Goal: Obtain resource: Obtain resource

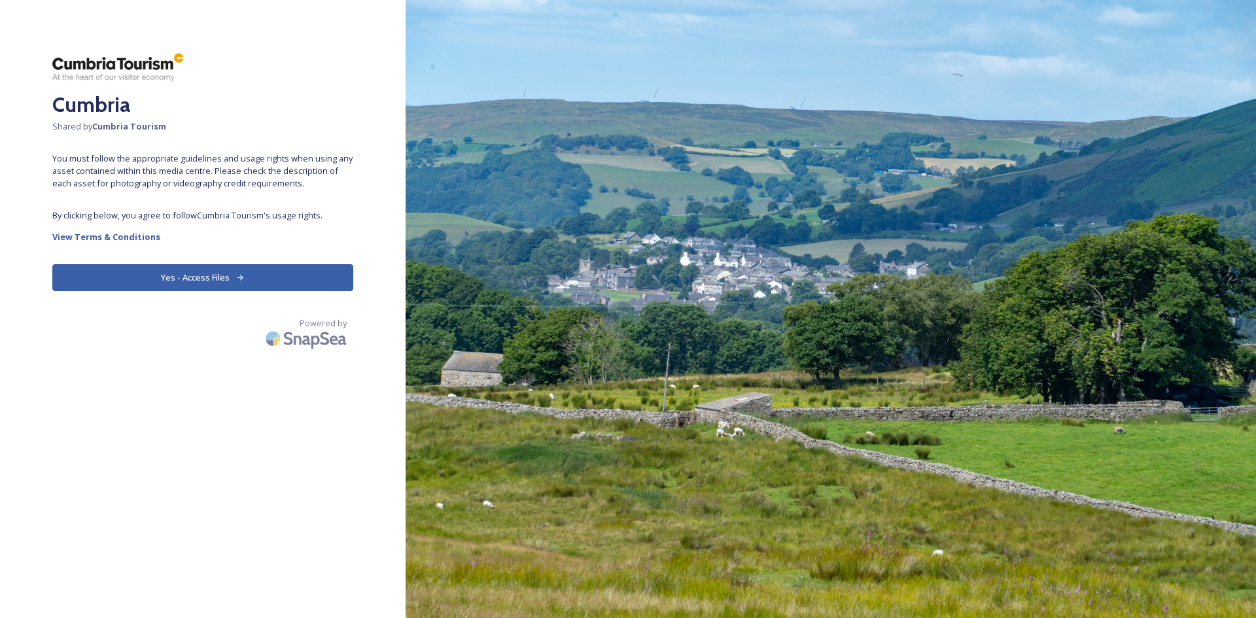
click at [262, 271] on button "Yes - Access Files" at bounding box center [202, 277] width 301 height 27
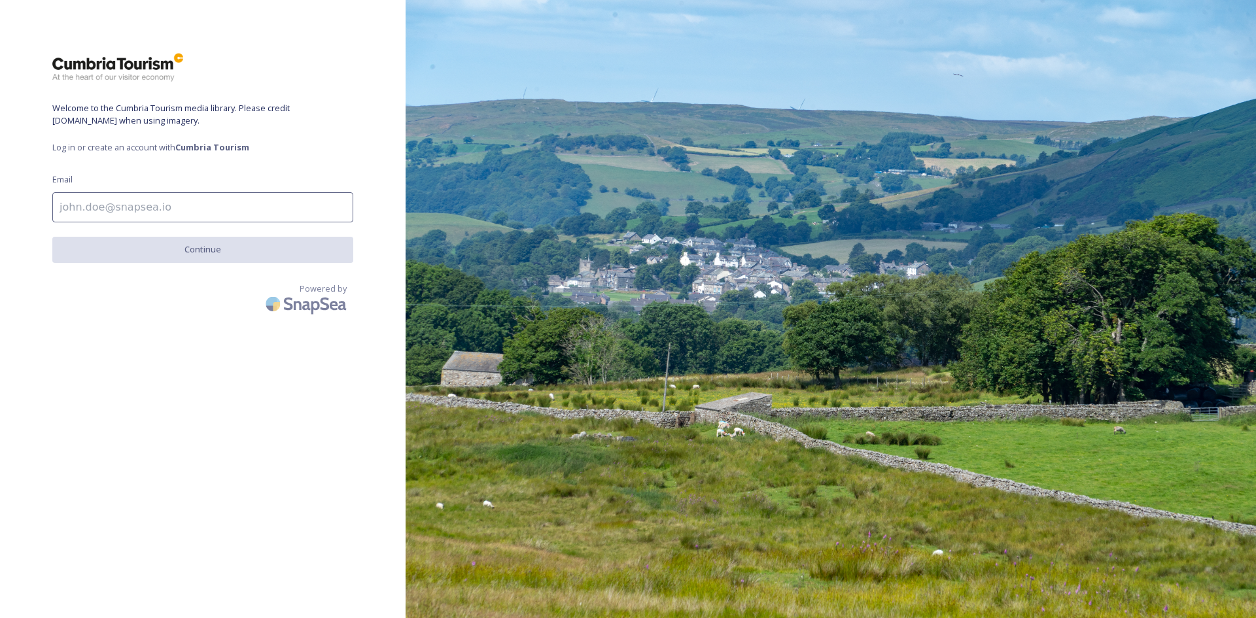
click at [137, 219] on input at bounding box center [202, 207] width 301 height 30
type input "[EMAIL_ADDRESS][DOMAIN_NAME]"
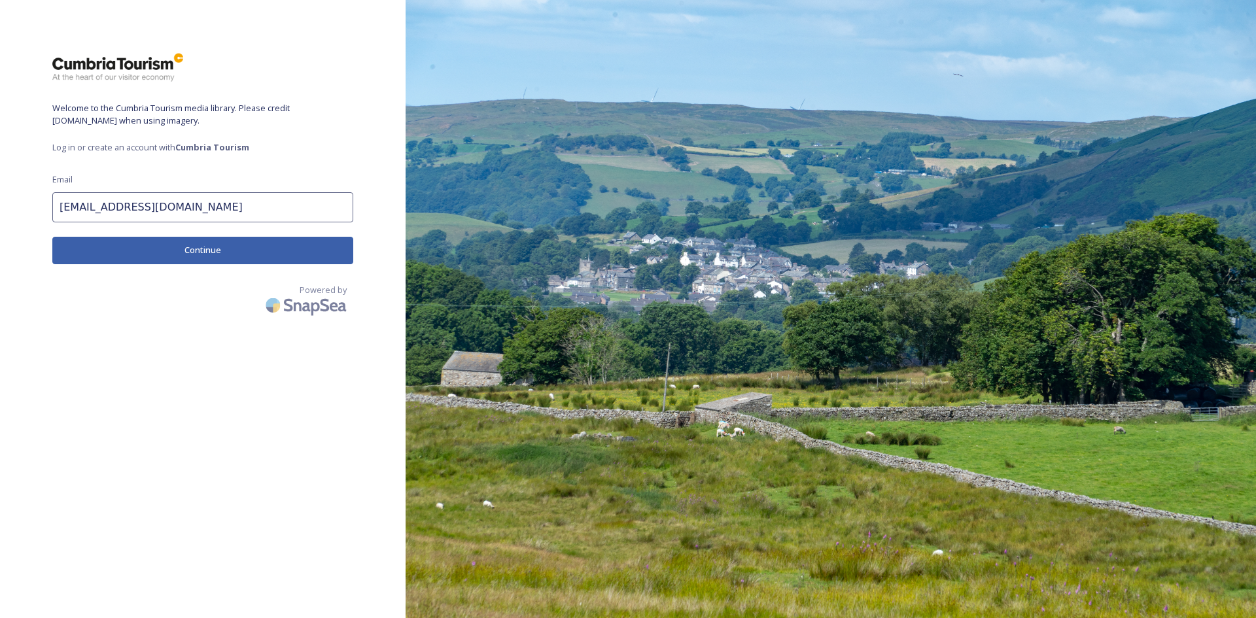
click at [239, 249] on button "Continue" at bounding box center [202, 250] width 301 height 27
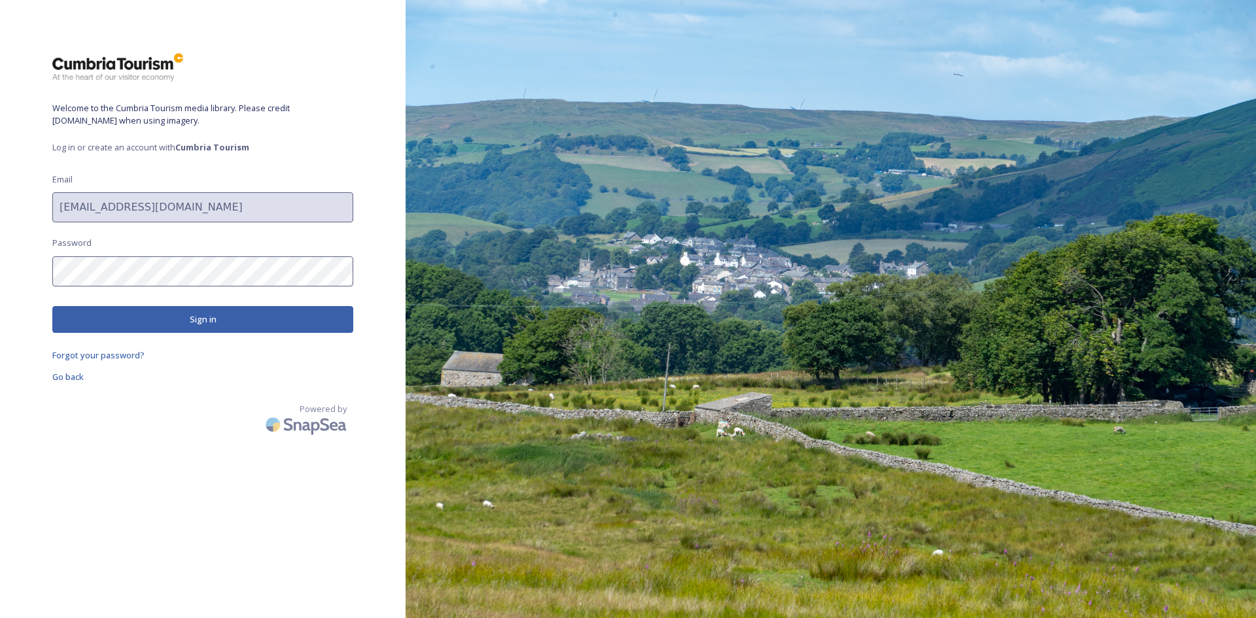
drag, startPoint x: 181, startPoint y: 286, endPoint x: 249, endPoint y: 319, distance: 75.2
click at [249, 319] on button "Sign in" at bounding box center [202, 319] width 301 height 27
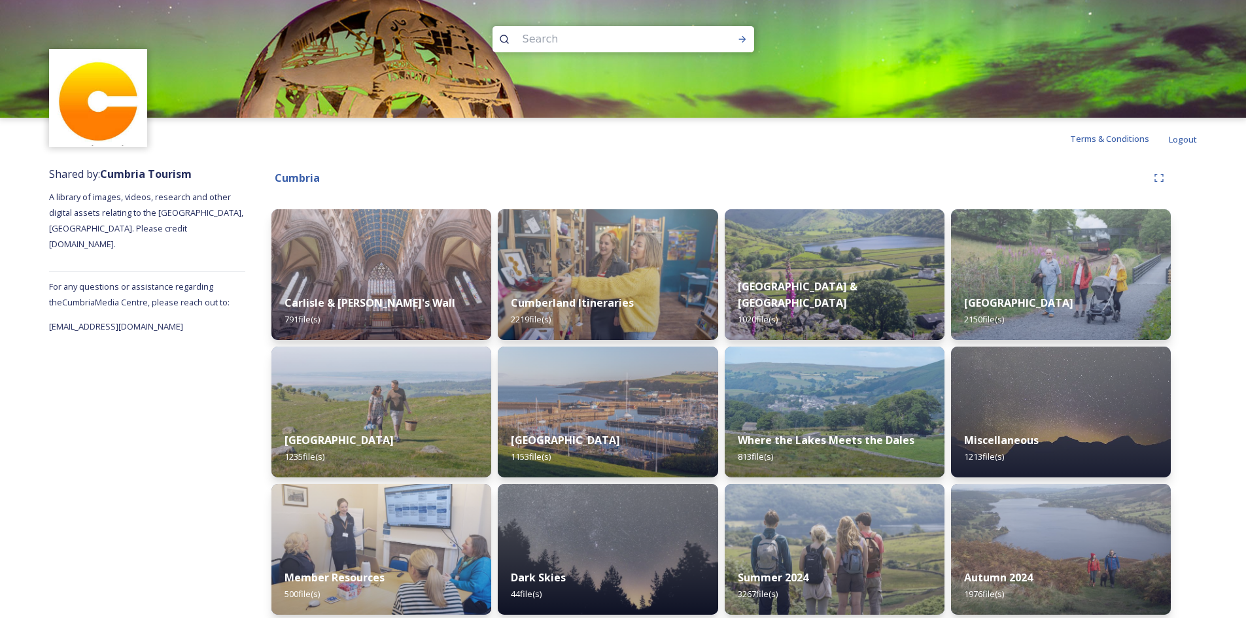
click at [619, 44] on input at bounding box center [605, 39] width 179 height 29
type input "mountain goat"
click at [740, 37] on icon at bounding box center [742, 39] width 10 height 10
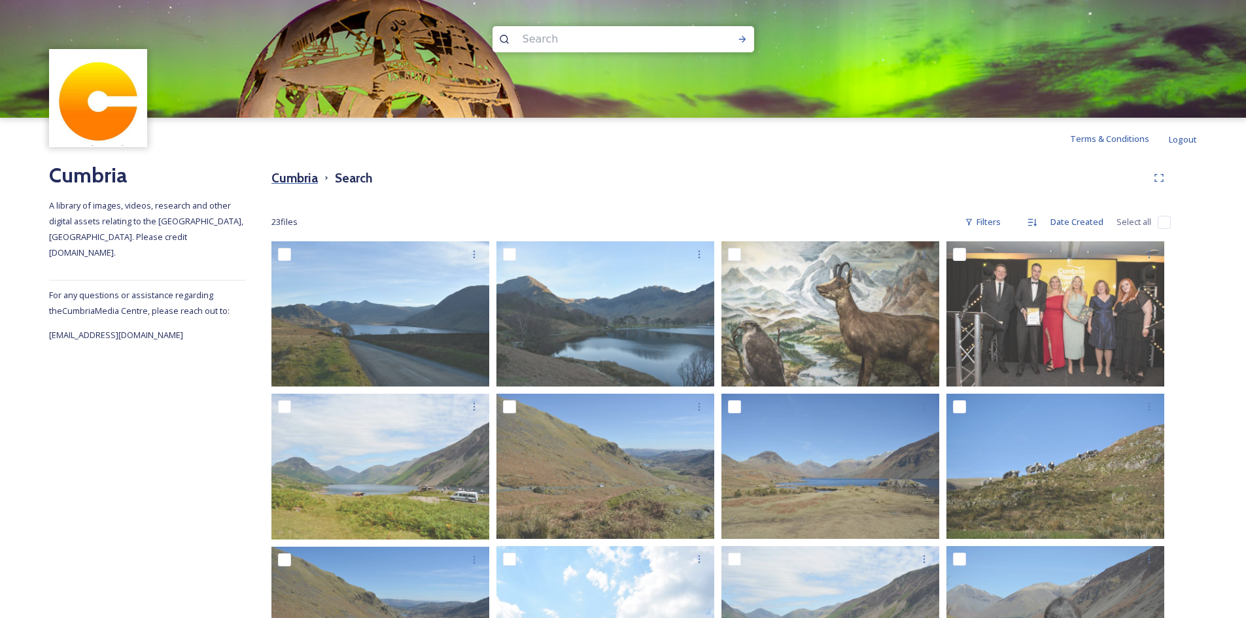
click at [291, 171] on h3 "Cumbria" at bounding box center [294, 178] width 46 height 19
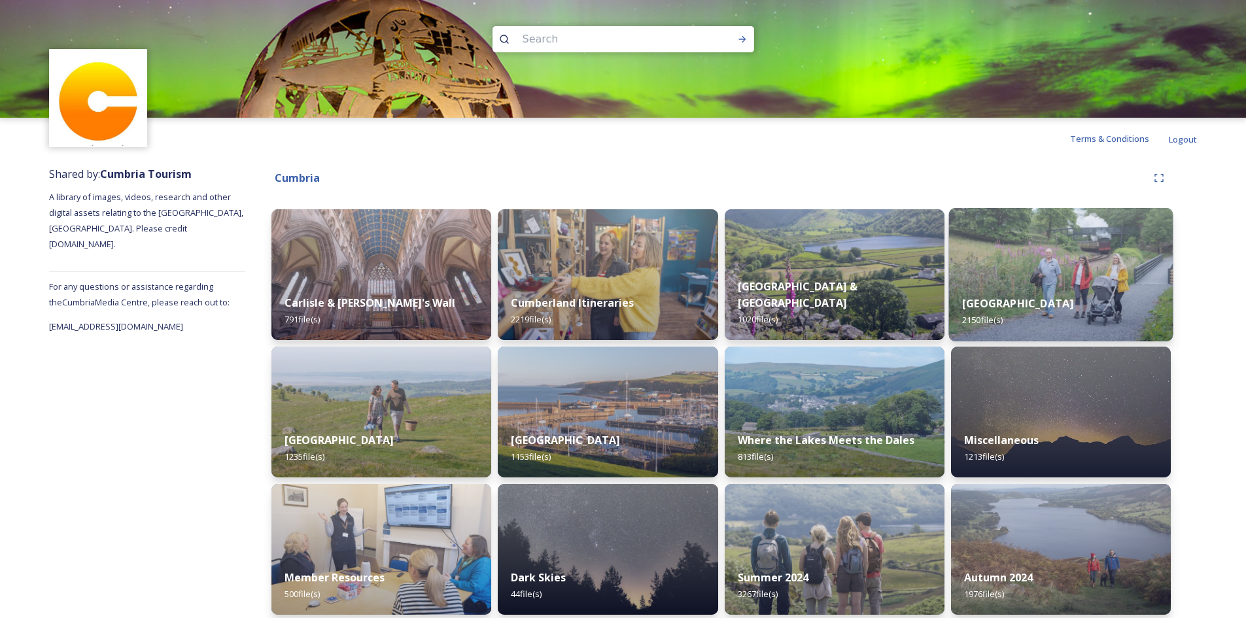
click at [1076, 245] on img at bounding box center [1060, 274] width 224 height 133
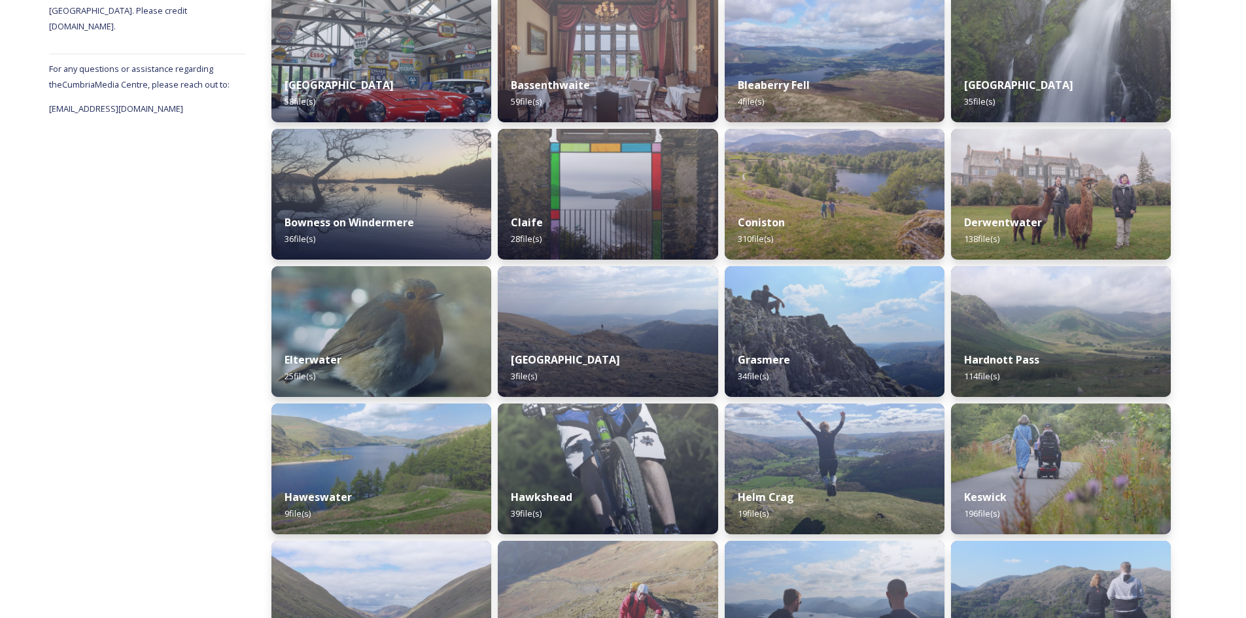
scroll to position [262, 0]
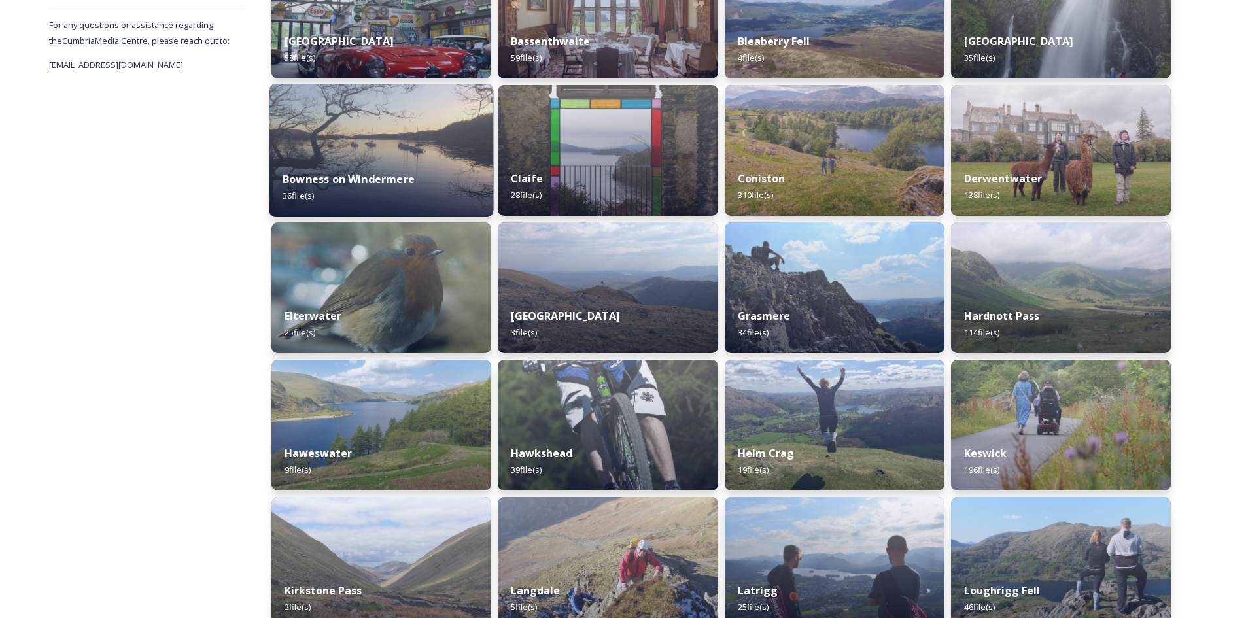
click at [321, 133] on img at bounding box center [381, 150] width 224 height 133
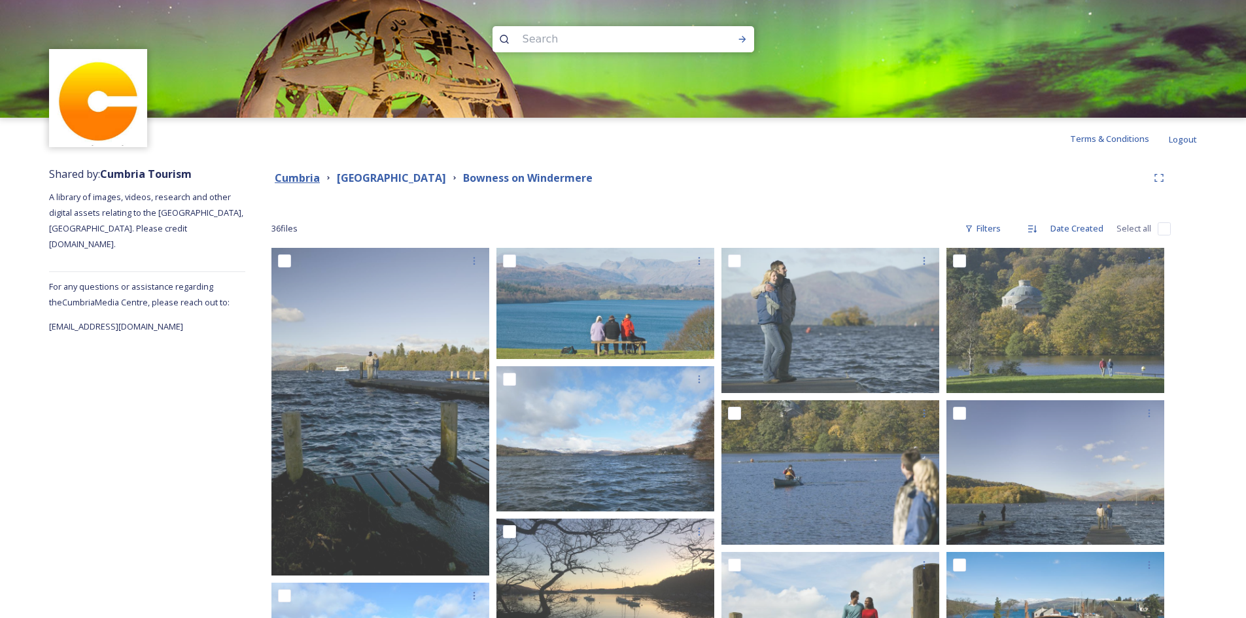
click at [298, 181] on strong "Cumbria" at bounding box center [297, 178] width 45 height 14
click at [574, 35] on input at bounding box center [605, 39] width 179 height 29
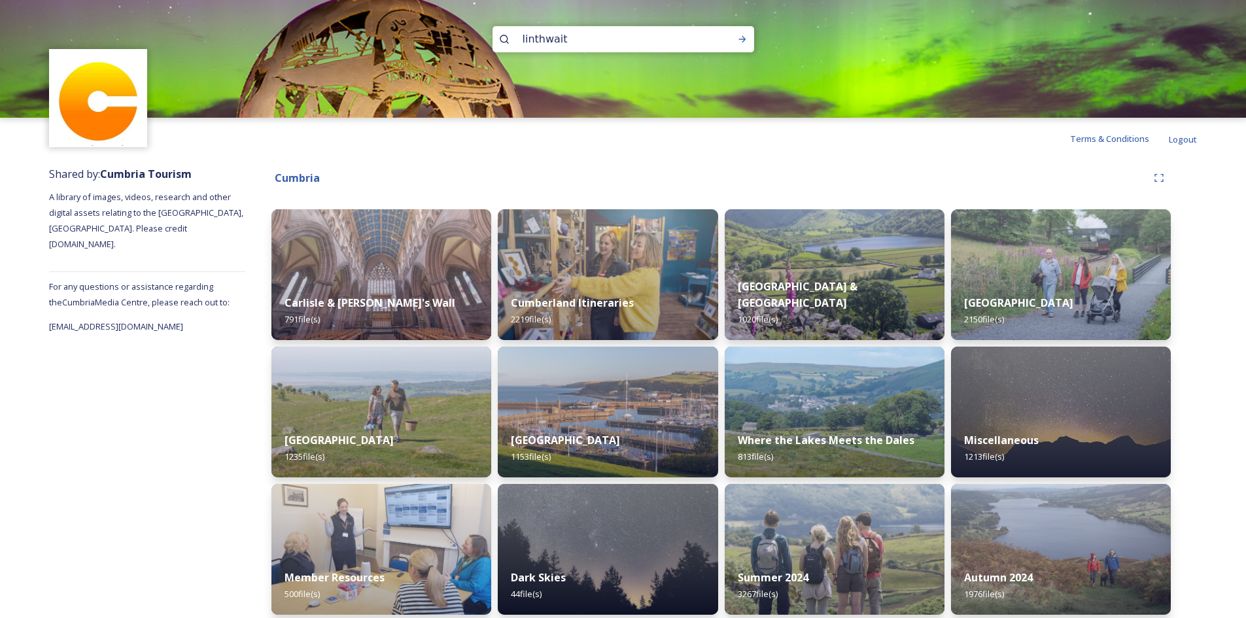
type input "linthwaite"
click at [746, 38] on icon at bounding box center [742, 39] width 10 height 10
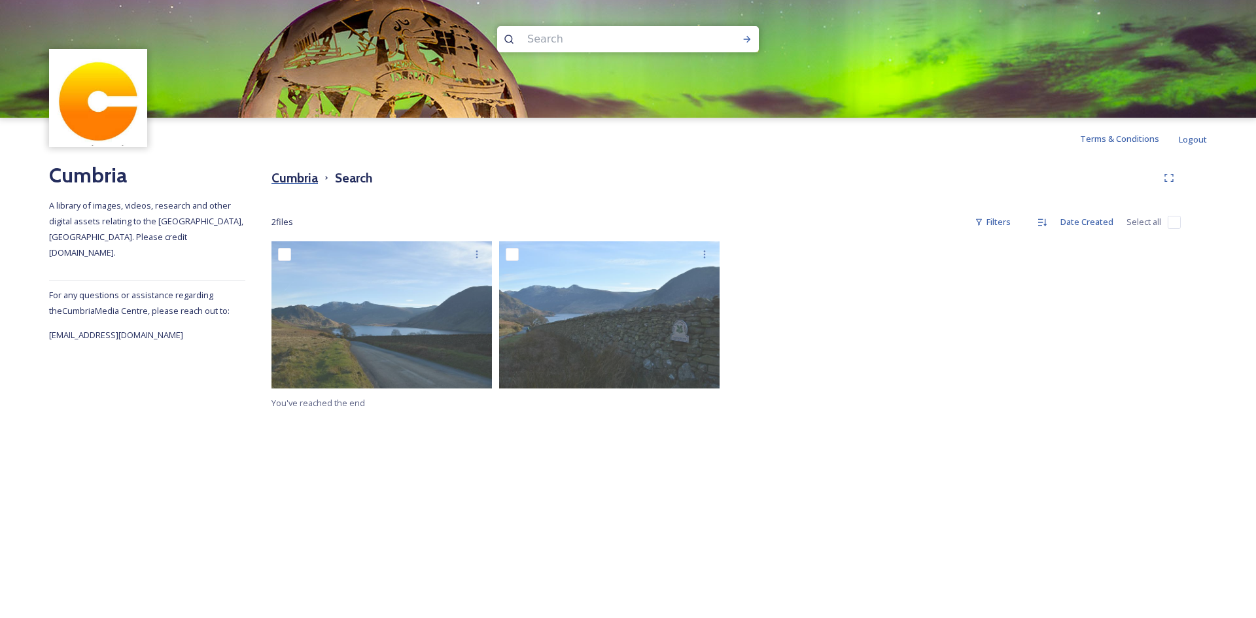
click at [291, 175] on h3 "Cumbria" at bounding box center [294, 178] width 46 height 19
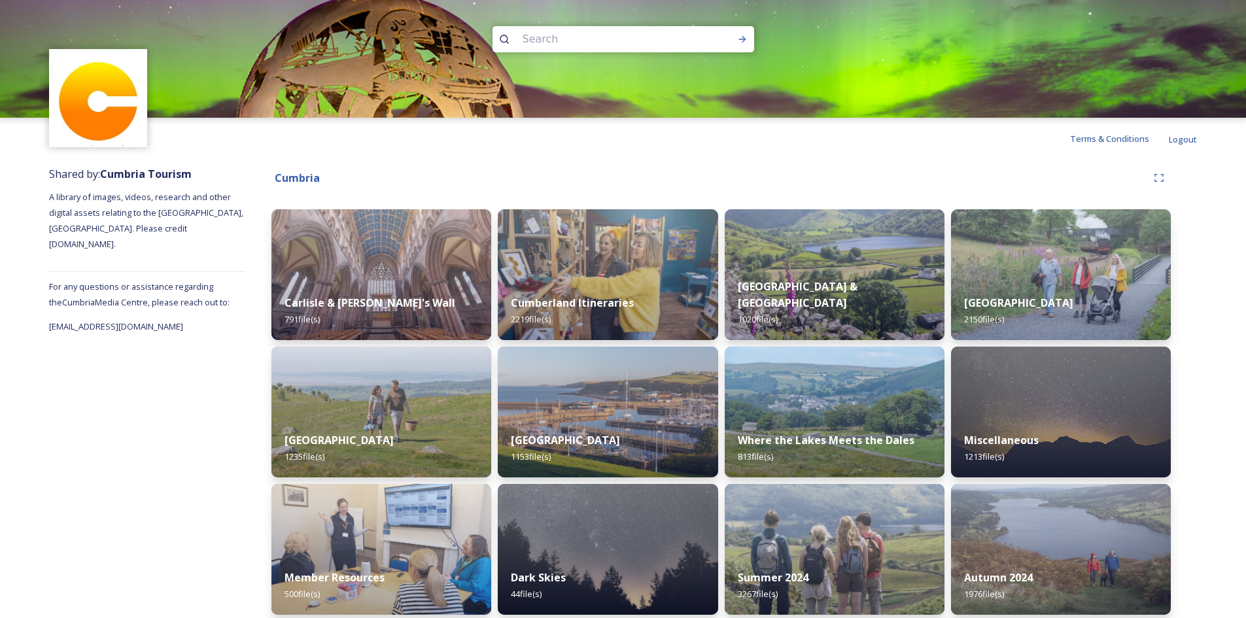
click at [545, 27] on input at bounding box center [605, 39] width 179 height 29
type input "hotel"
click at [744, 43] on icon at bounding box center [742, 39] width 10 height 10
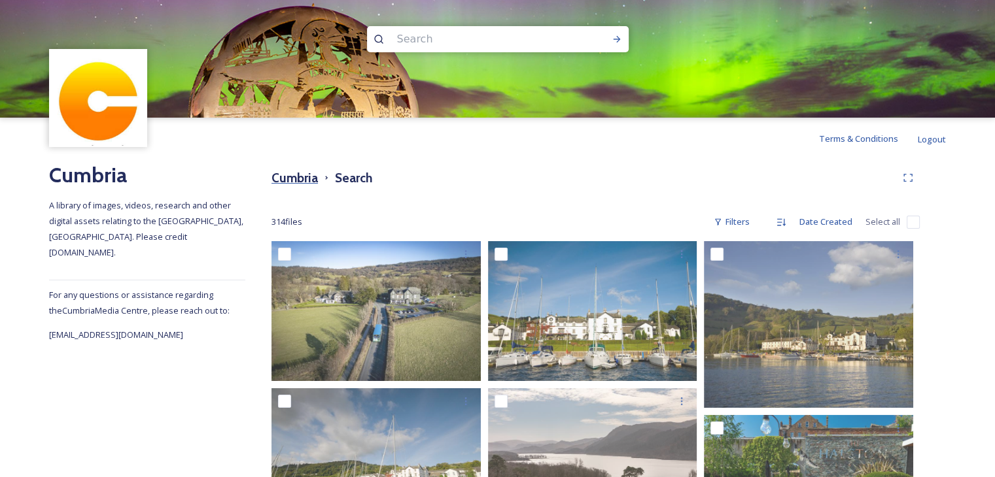
click at [276, 184] on h3 "Cumbria" at bounding box center [294, 178] width 46 height 19
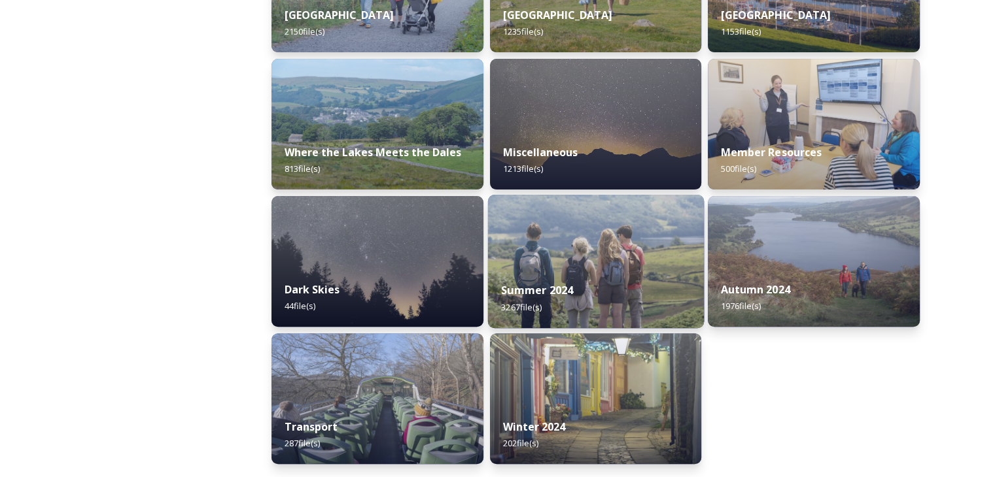
scroll to position [360, 0]
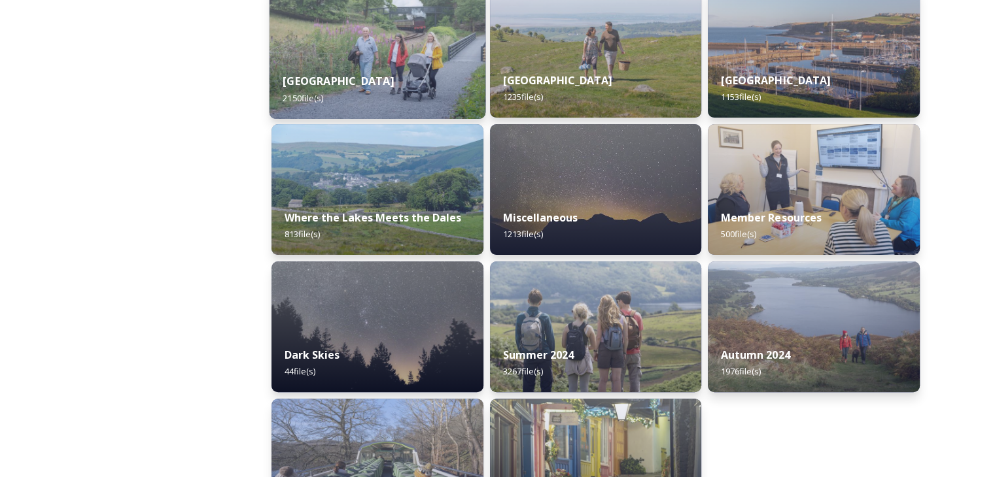
click at [339, 71] on div "[GEOGRAPHIC_DATA] 2150 file(s)" at bounding box center [377, 90] width 216 height 60
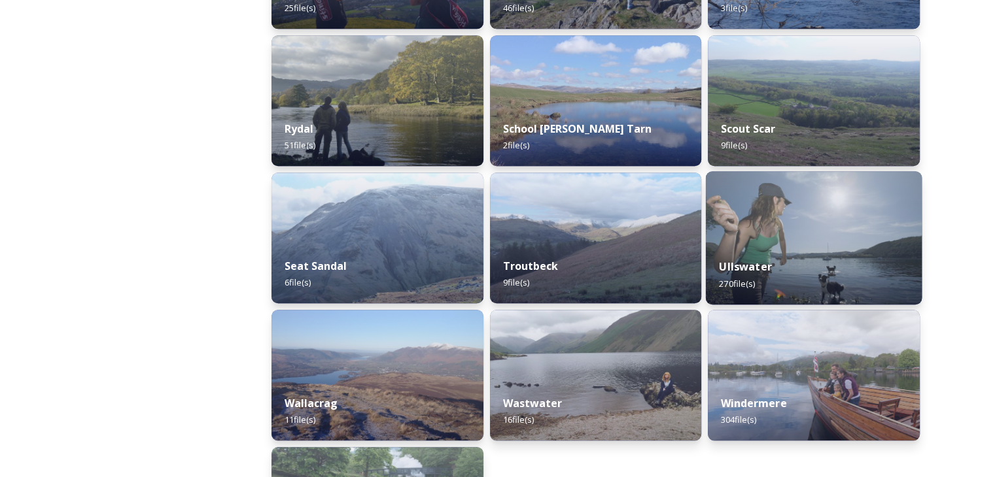
scroll to position [1298, 0]
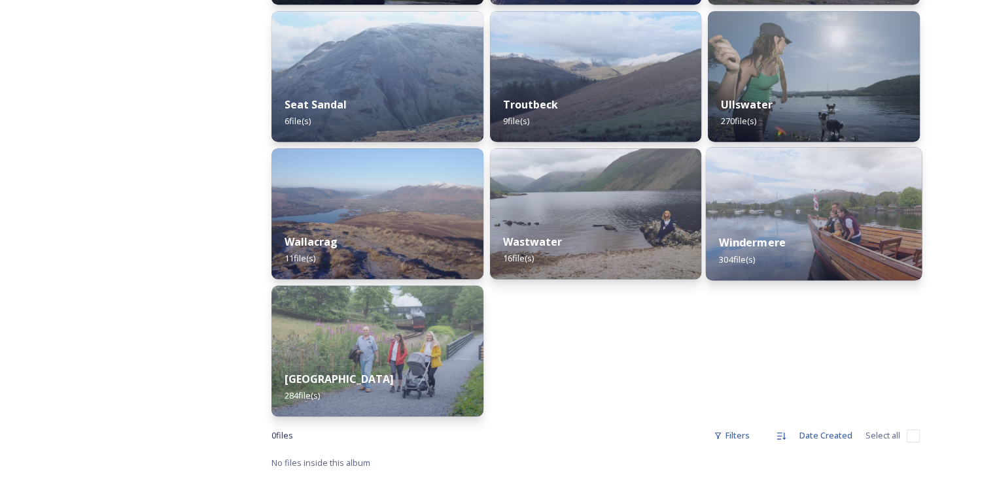
click at [810, 231] on div "Windermere 304 file(s)" at bounding box center [814, 251] width 216 height 60
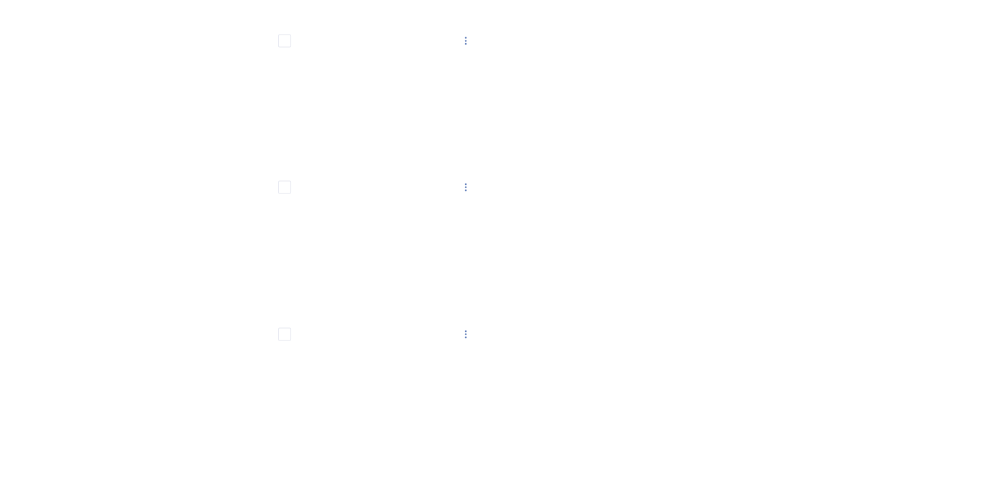
scroll to position [17581, 0]
